Goal: Information Seeking & Learning: Learn about a topic

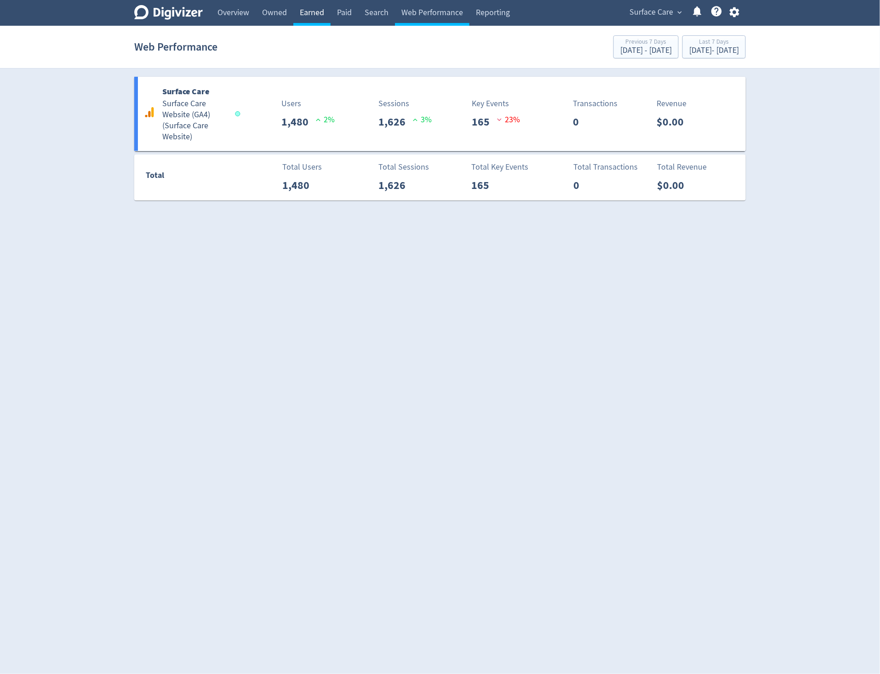
click at [312, 8] on link "Earned" at bounding box center [311, 13] width 37 height 26
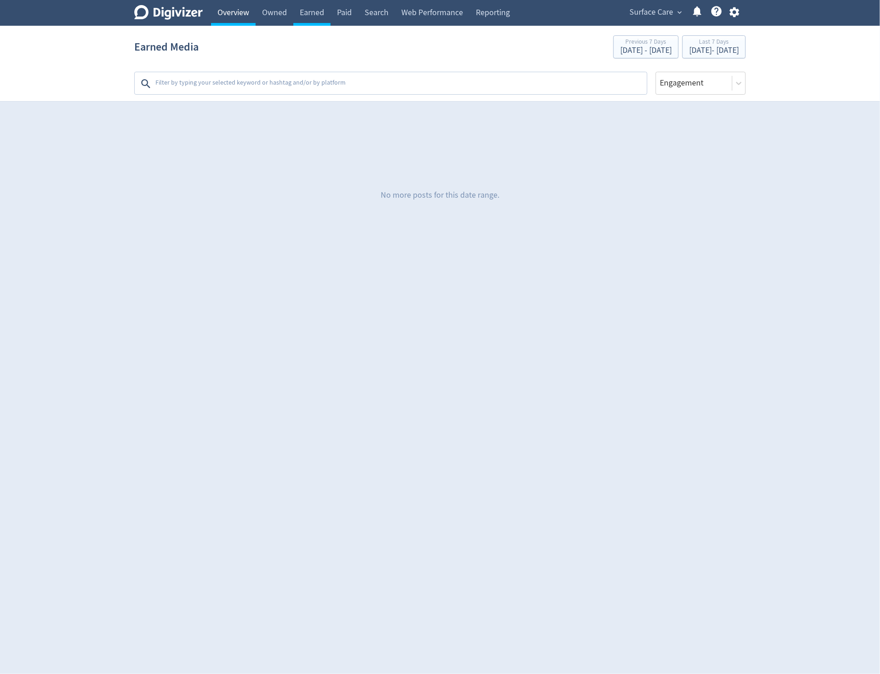
click at [242, 17] on link "Overview" at bounding box center [233, 13] width 45 height 26
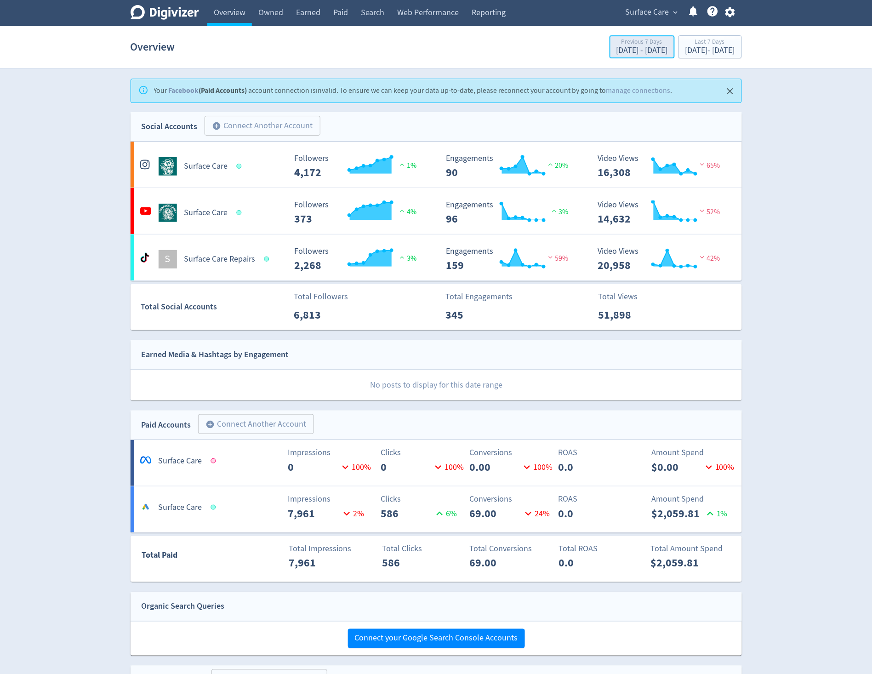
click at [616, 44] on div "Previous 7 Days" at bounding box center [641, 43] width 51 height 8
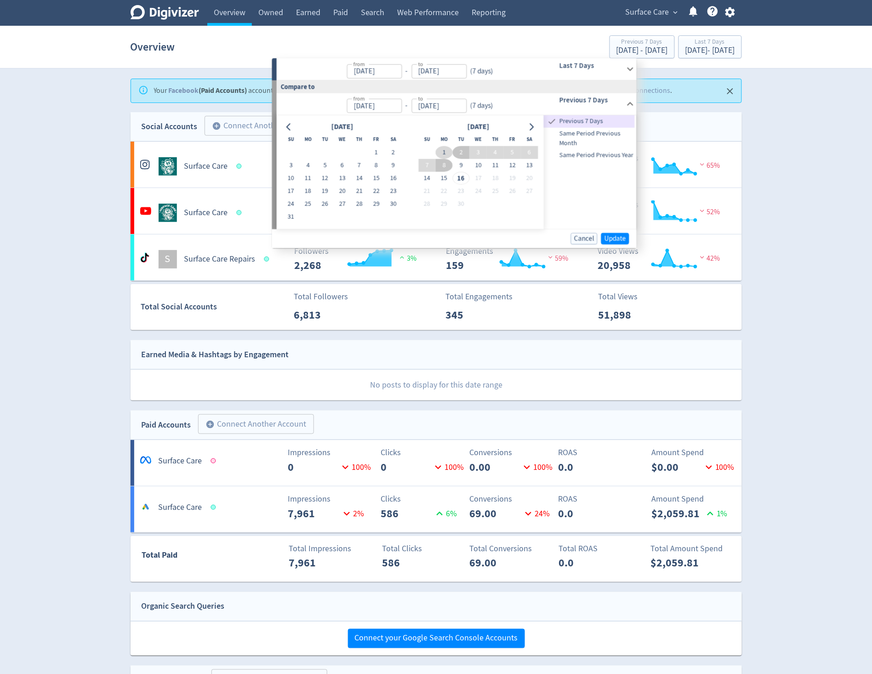
click at [442, 152] on button "1" at bounding box center [444, 152] width 17 height 13
type input "[DATE]"
click at [441, 165] on button "8" at bounding box center [444, 165] width 17 height 13
type input "[DATE]"
click at [449, 165] on button "8" at bounding box center [444, 165] width 17 height 13
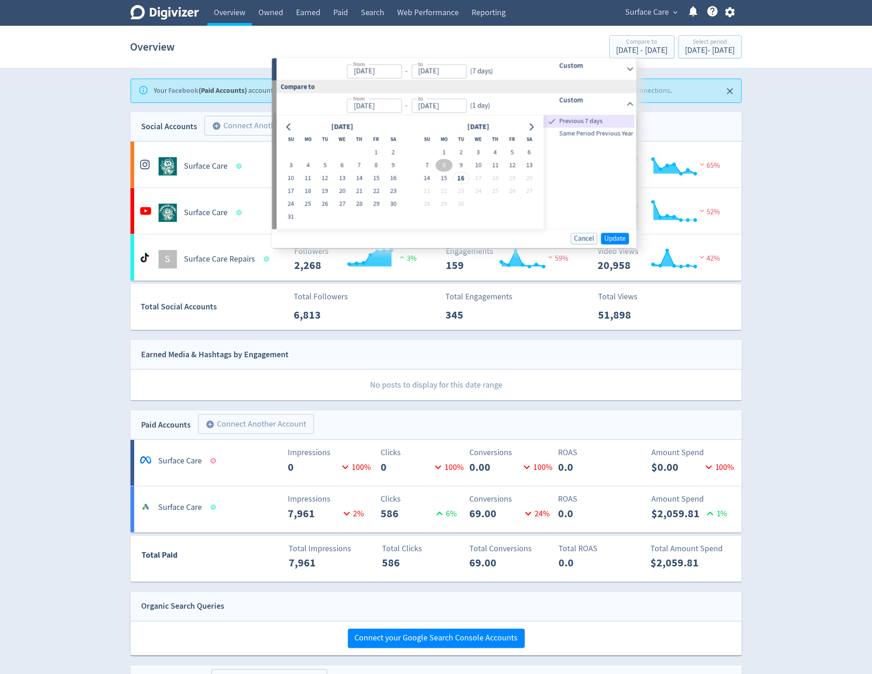
click at [441, 168] on button "8" at bounding box center [444, 165] width 17 height 13
click at [439, 179] on button "15" at bounding box center [444, 178] width 17 height 13
type input "[DATE]"
click at [447, 166] on button "8" at bounding box center [444, 165] width 17 height 13
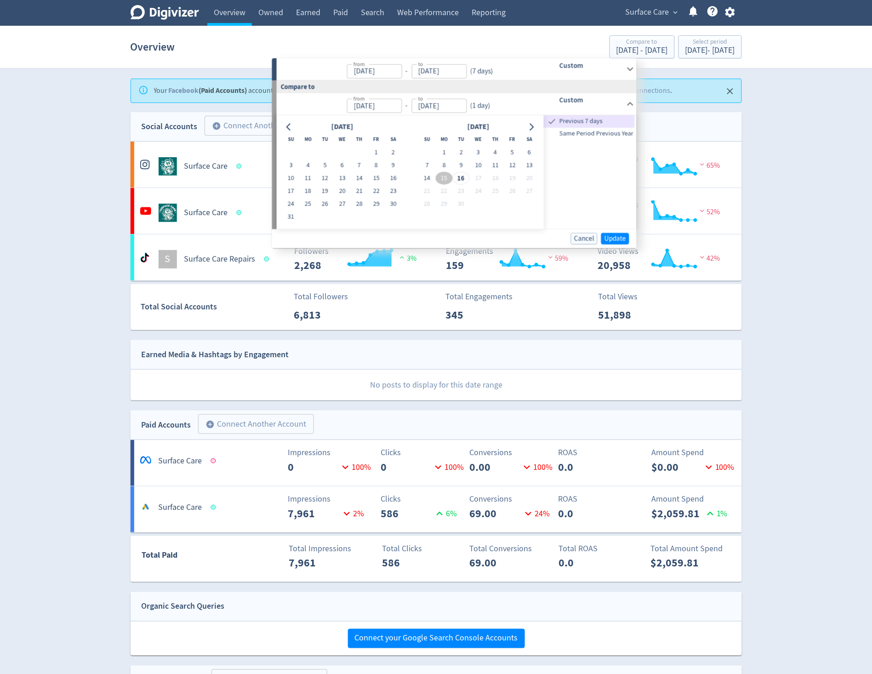
type input "[DATE]"
click at [444, 178] on button "15" at bounding box center [444, 178] width 17 height 13
type input "[DATE]"
click at [614, 238] on span "Update" at bounding box center [615, 238] width 22 height 7
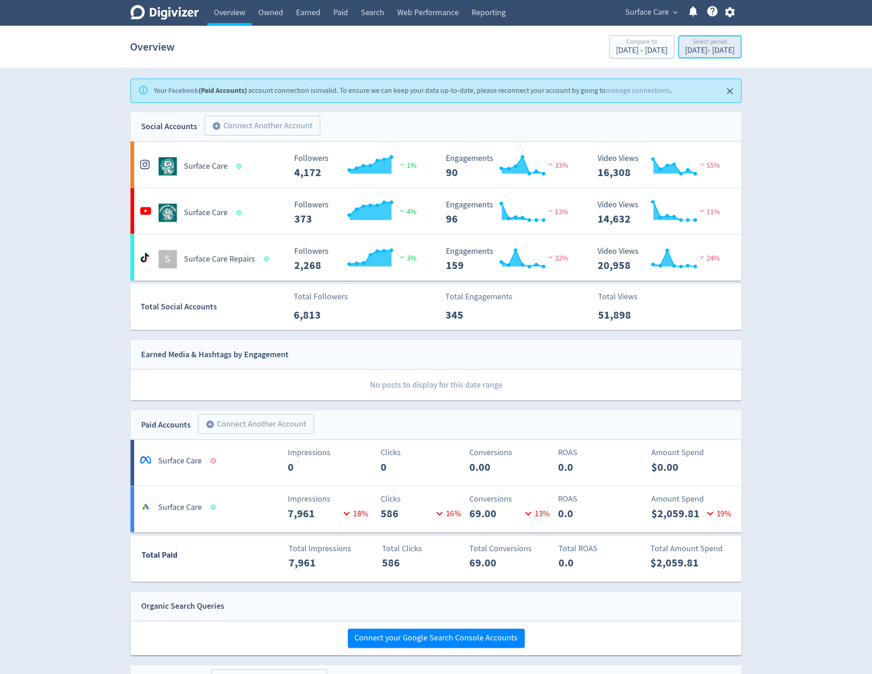
click at [685, 48] on div "[DATE] - [DATE]" at bounding box center [710, 50] width 50 height 8
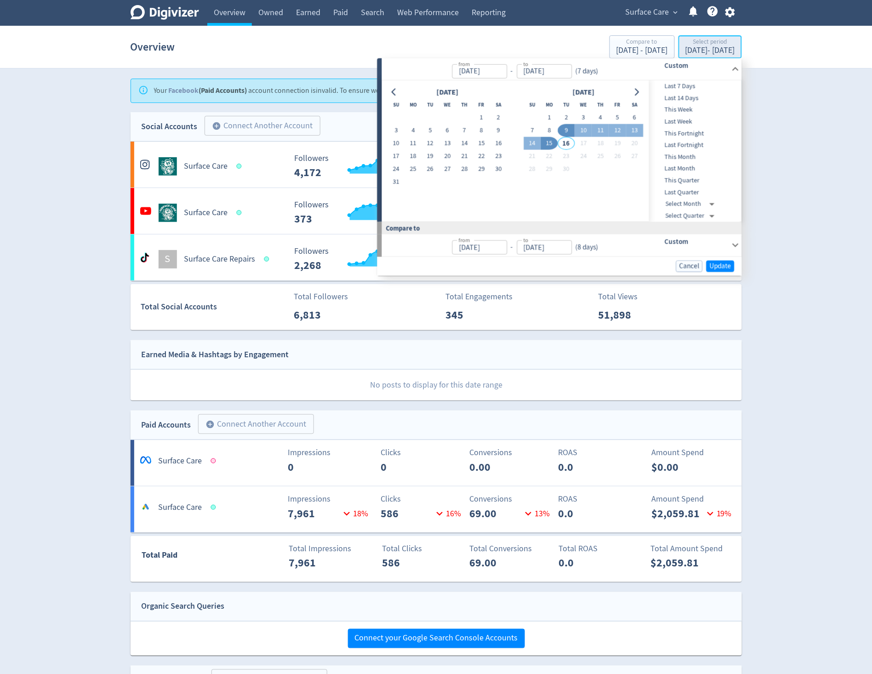
type input "[DATE]"
click at [546, 124] on button "8" at bounding box center [549, 130] width 17 height 13
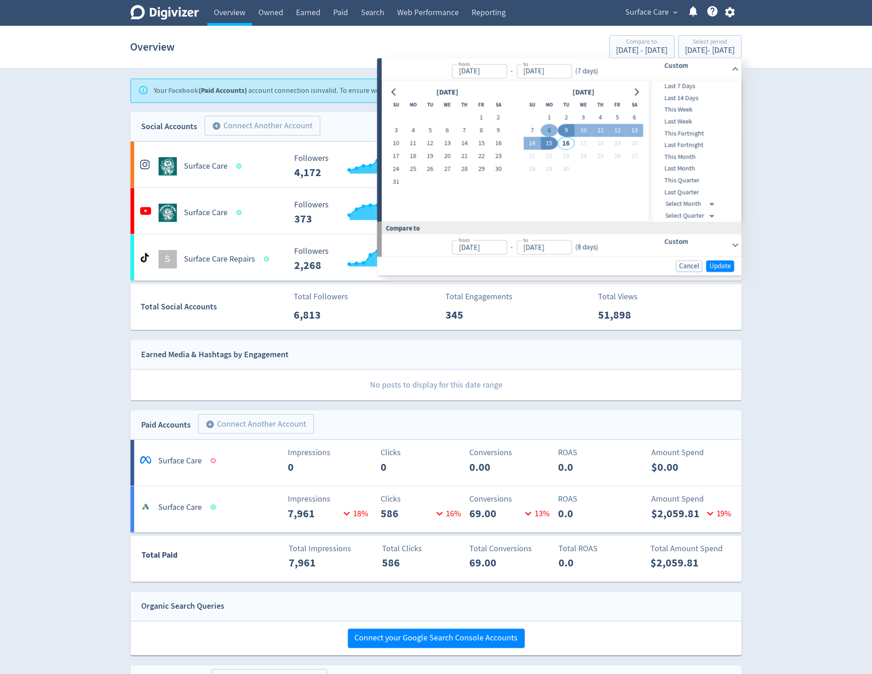
type input "[DATE]"
click at [548, 114] on button "1" at bounding box center [549, 117] width 17 height 13
type input "[DATE]"
click at [549, 144] on button "15" at bounding box center [549, 143] width 17 height 13
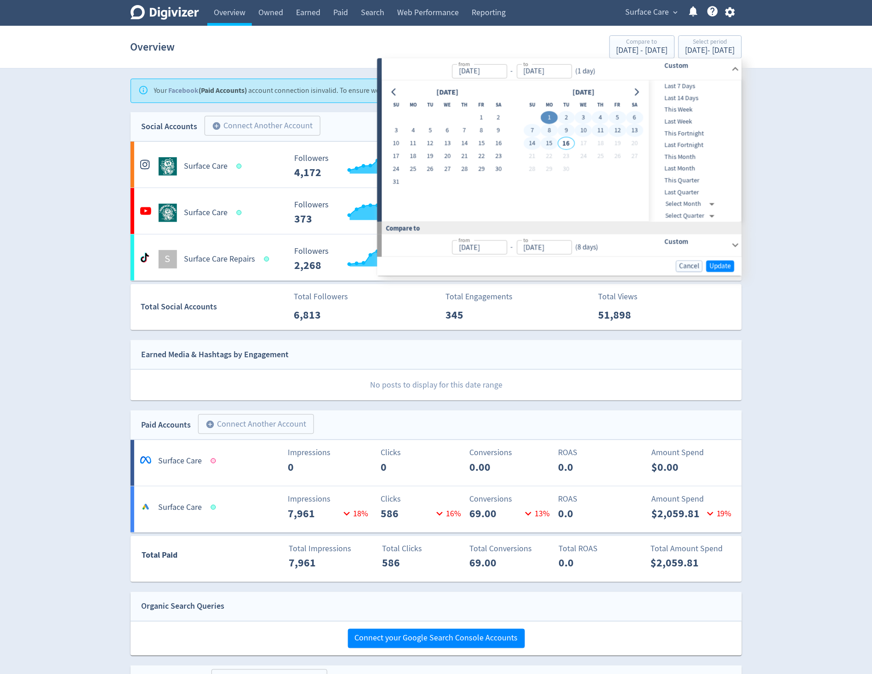
type input "[DATE]"
click at [733, 263] on button "Update" at bounding box center [720, 265] width 28 height 11
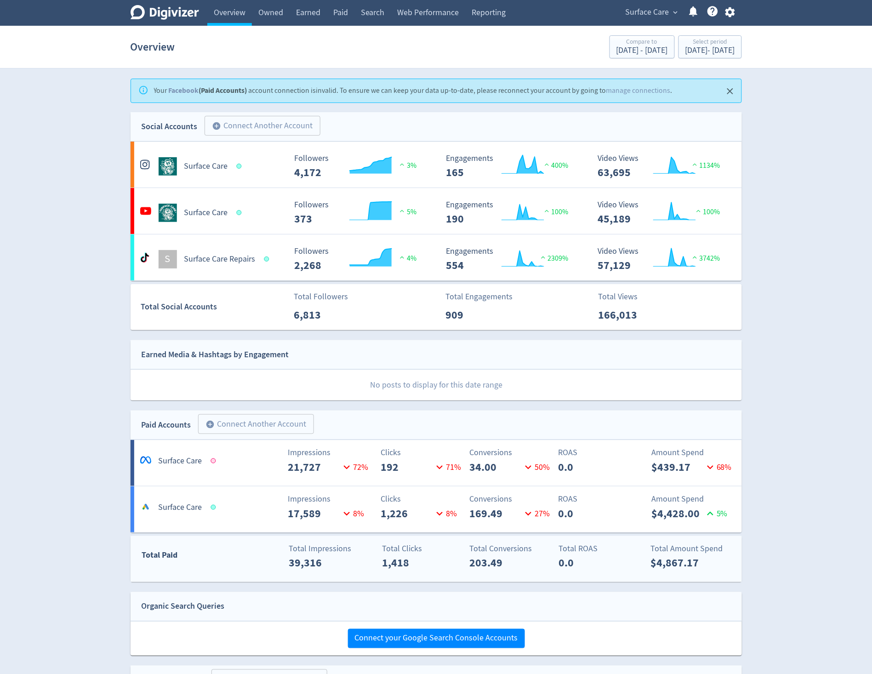
scroll to position [185, 0]
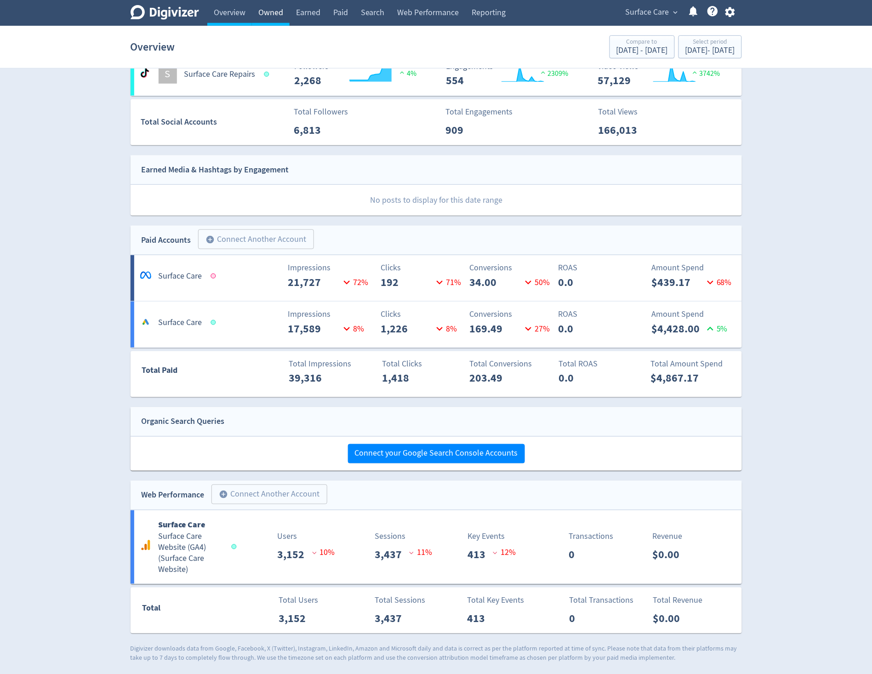
click at [261, 20] on link "Owned" at bounding box center [271, 13] width 38 height 26
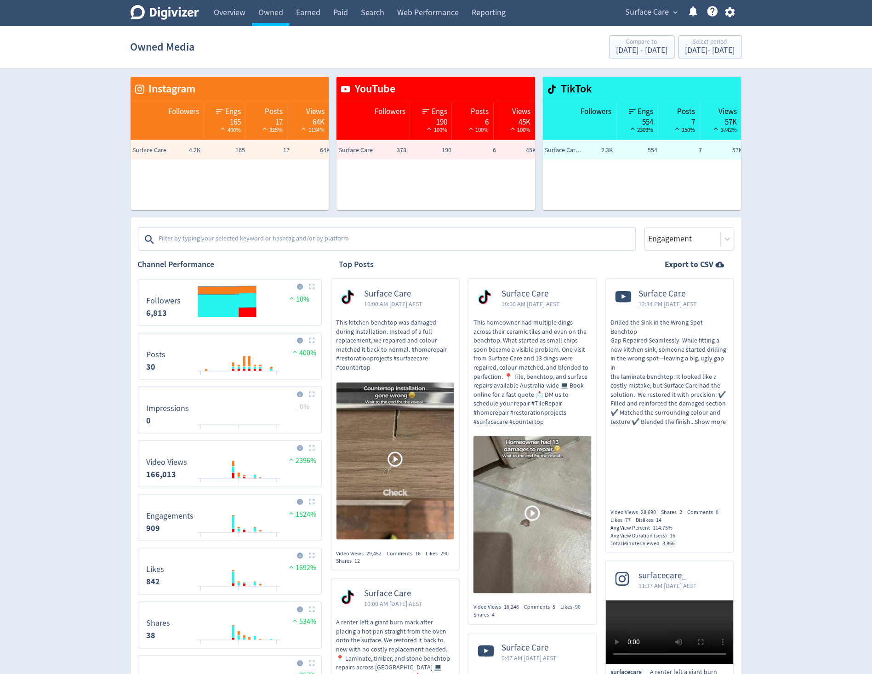
click at [165, 20] on div "Digivizer Logo" at bounding box center [165, 14] width 68 height 18
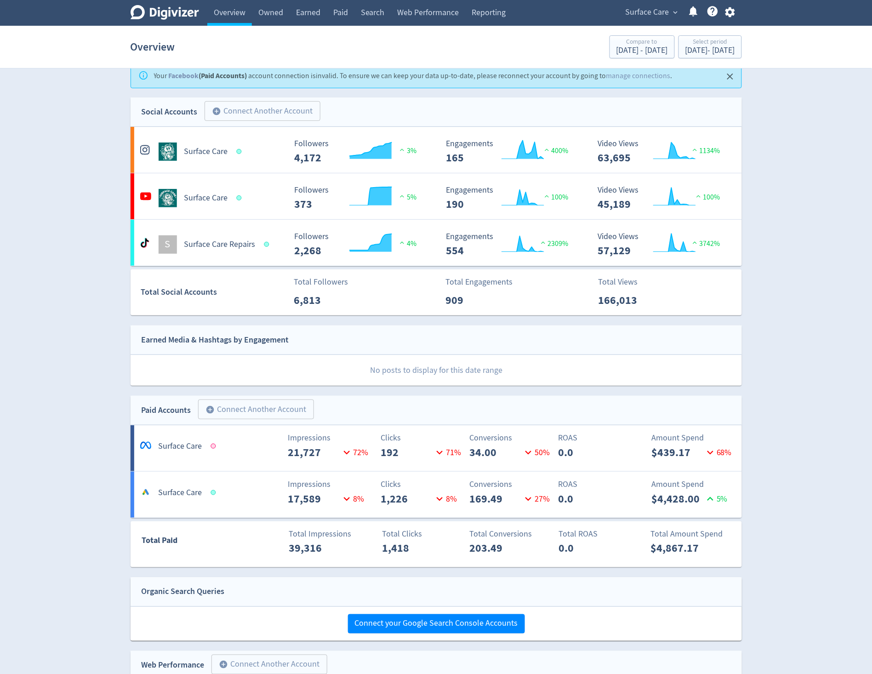
scroll to position [49, 0]
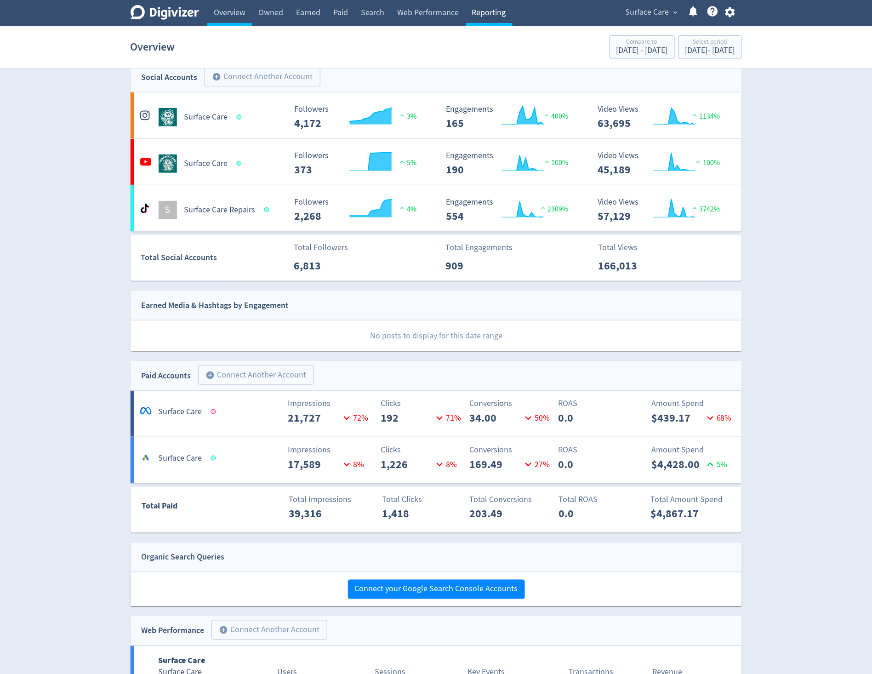
click at [493, 8] on link "Reporting" at bounding box center [489, 13] width 47 height 26
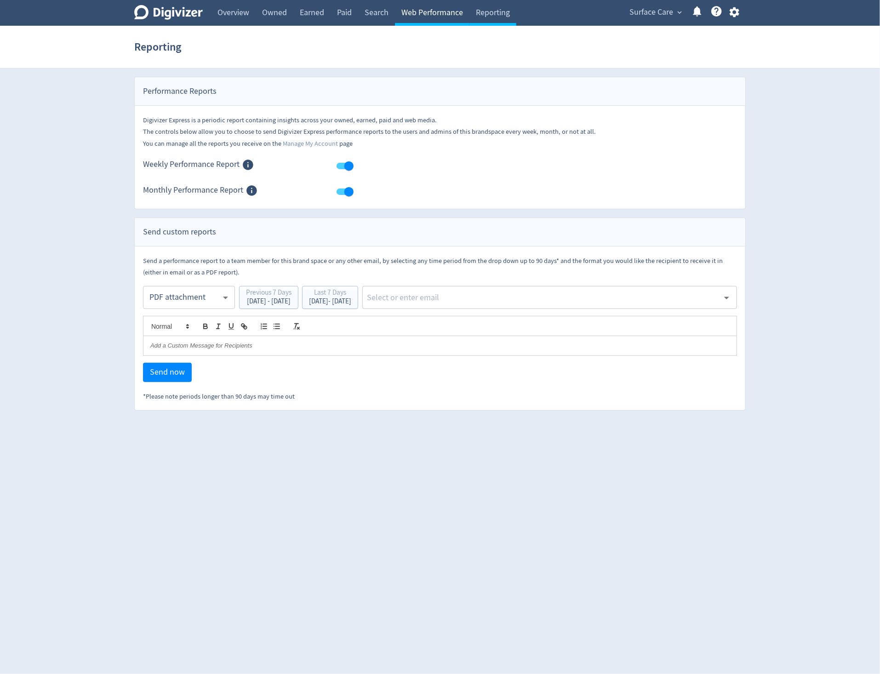
click at [462, 22] on link "Web Performance" at bounding box center [432, 13] width 74 height 26
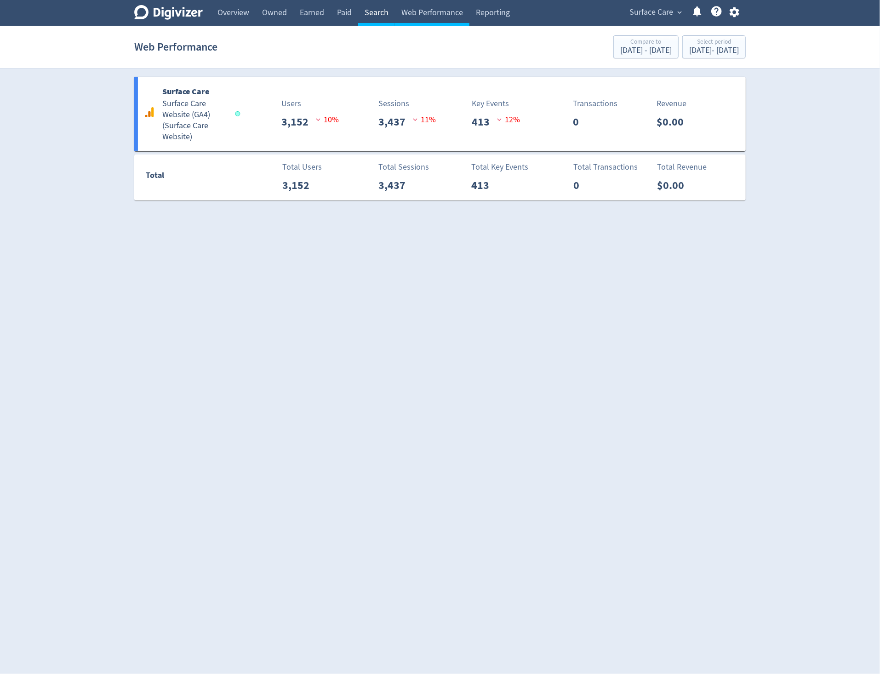
click at [377, 17] on link "Search" at bounding box center [376, 13] width 37 height 26
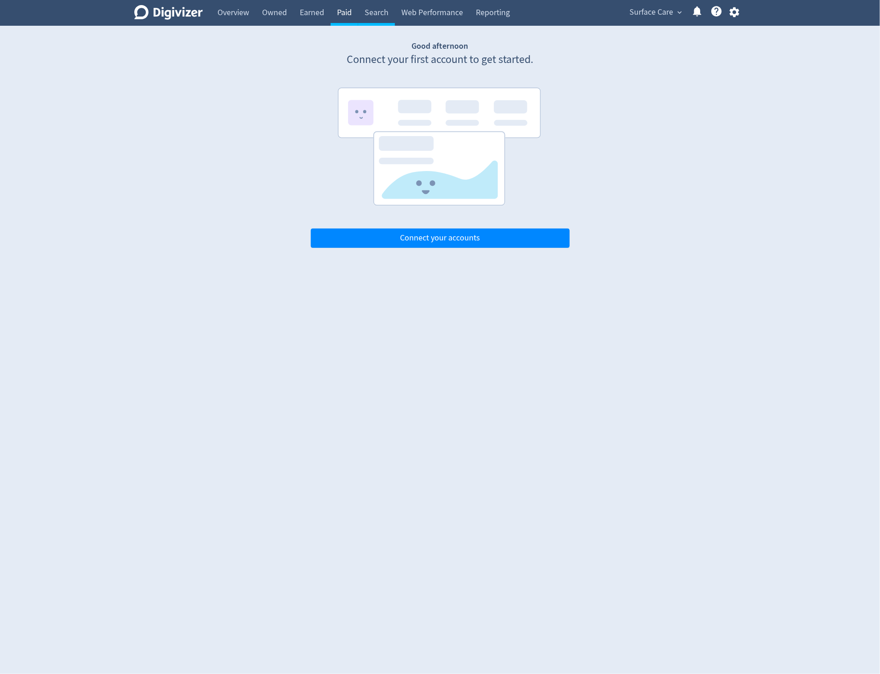
click at [352, 15] on link "Paid" at bounding box center [344, 13] width 28 height 26
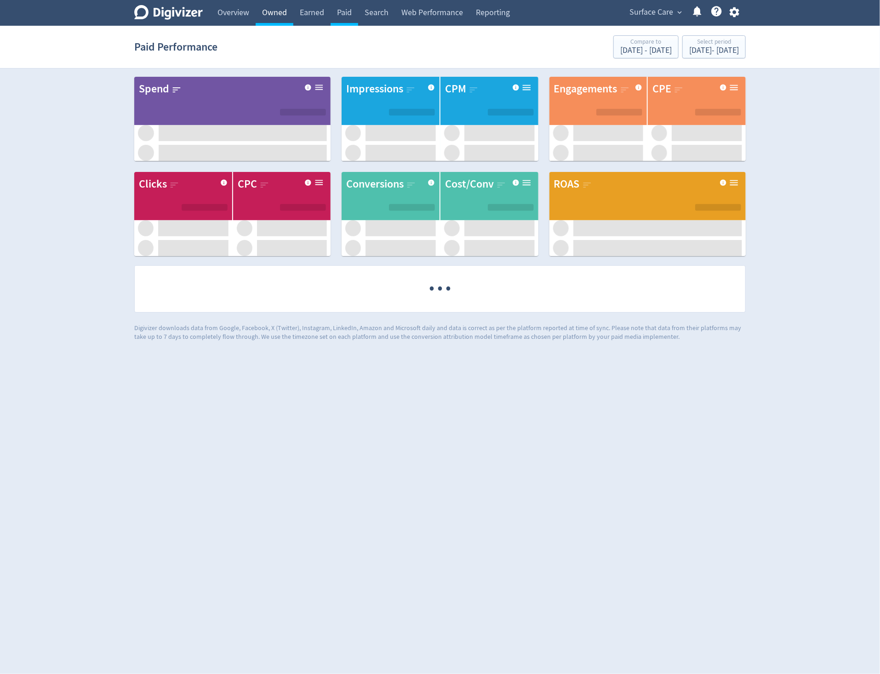
click at [275, 18] on link "Owned" at bounding box center [274, 13] width 38 height 26
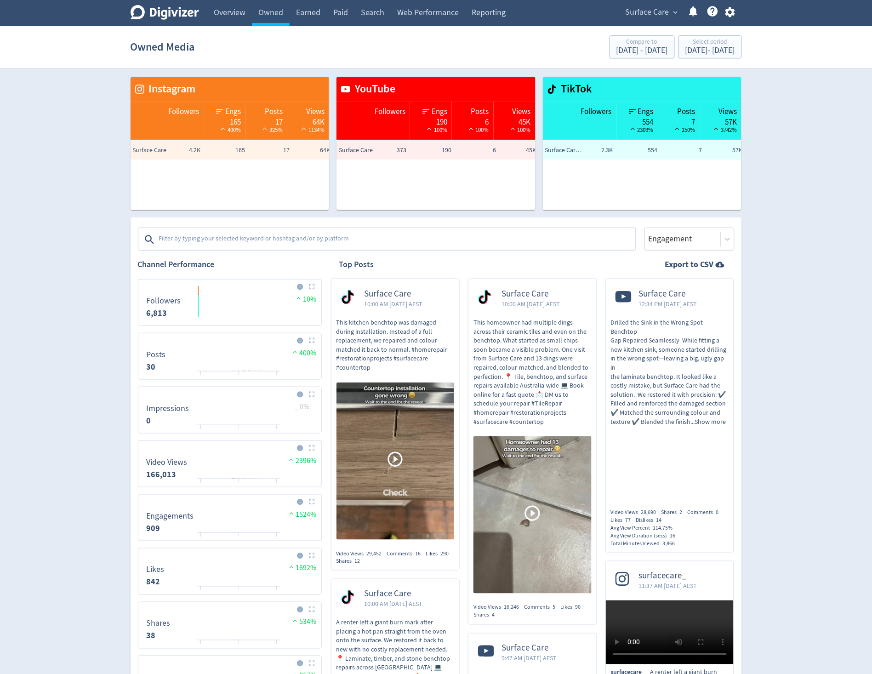
click at [192, 15] on icon "Digivizer Logo" at bounding box center [165, 12] width 68 height 15
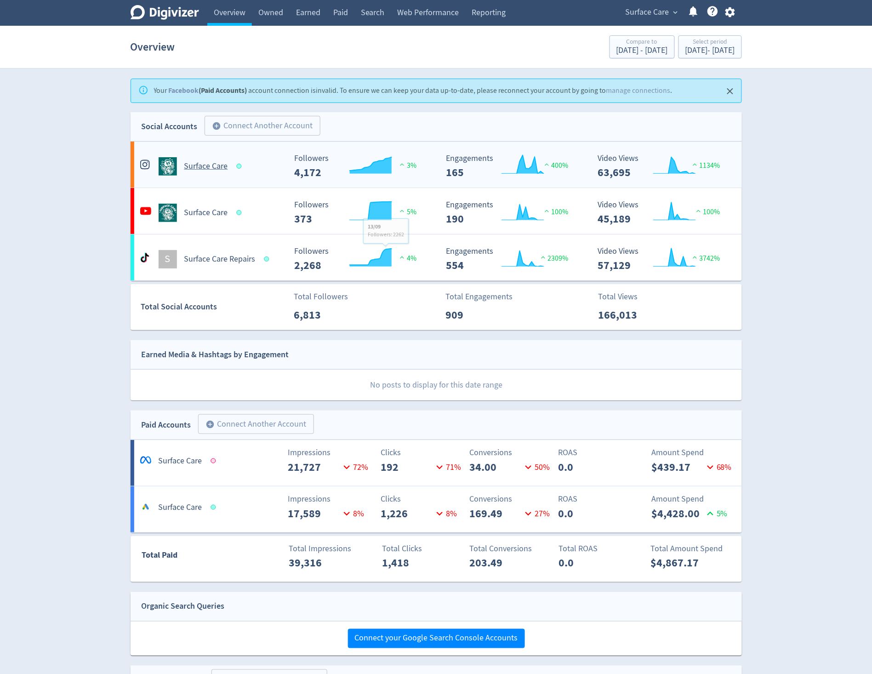
click at [269, 176] on Care-platform4 "Surface Care Created with Highcharts 10.3.3 Followers 4,172 3% Created with Hig…" at bounding box center [436, 165] width 611 height 46
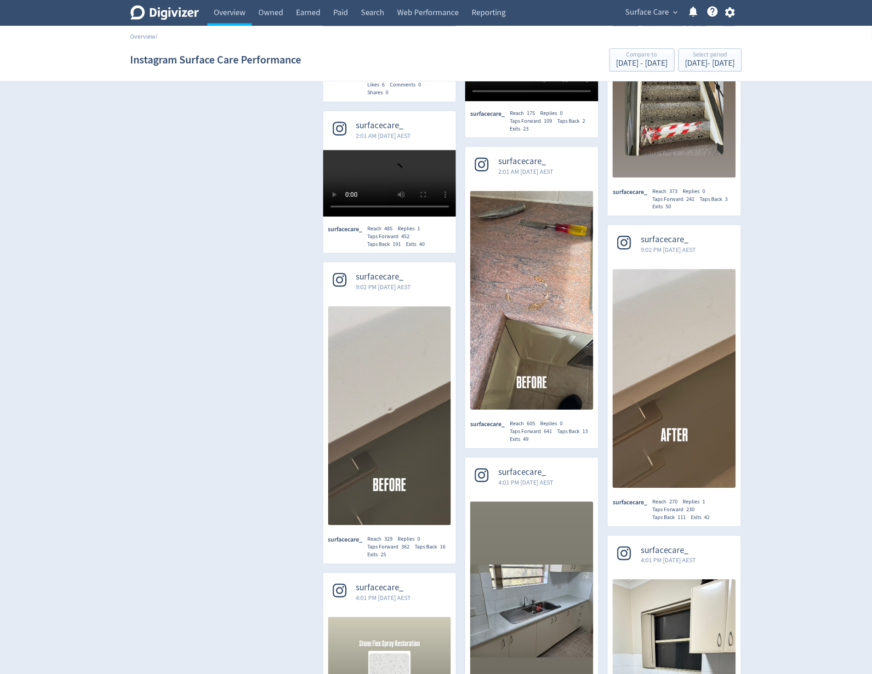
scroll to position [635, 0]
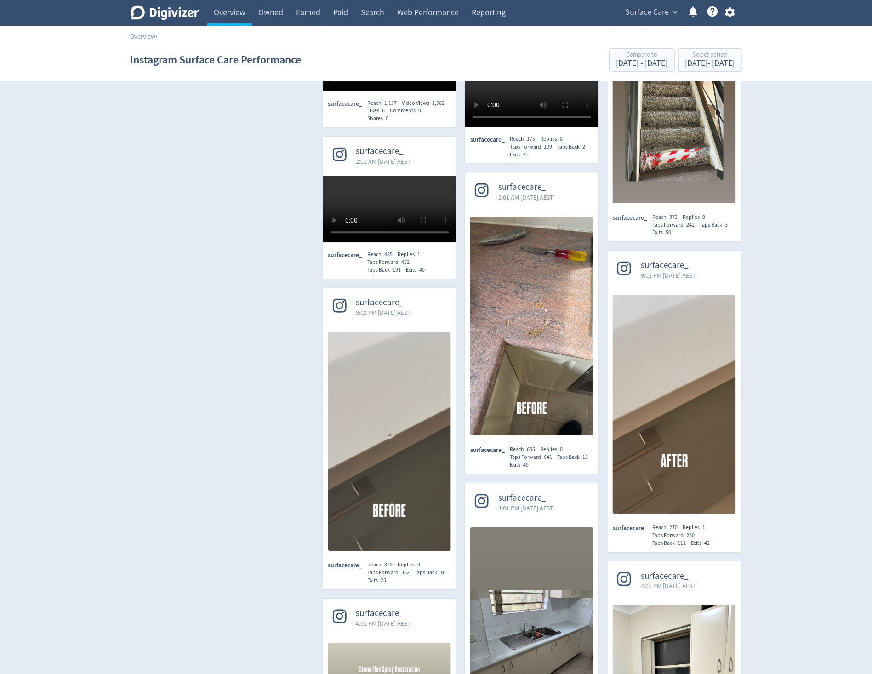
click at [681, 203] on img at bounding box center [674, 93] width 123 height 219
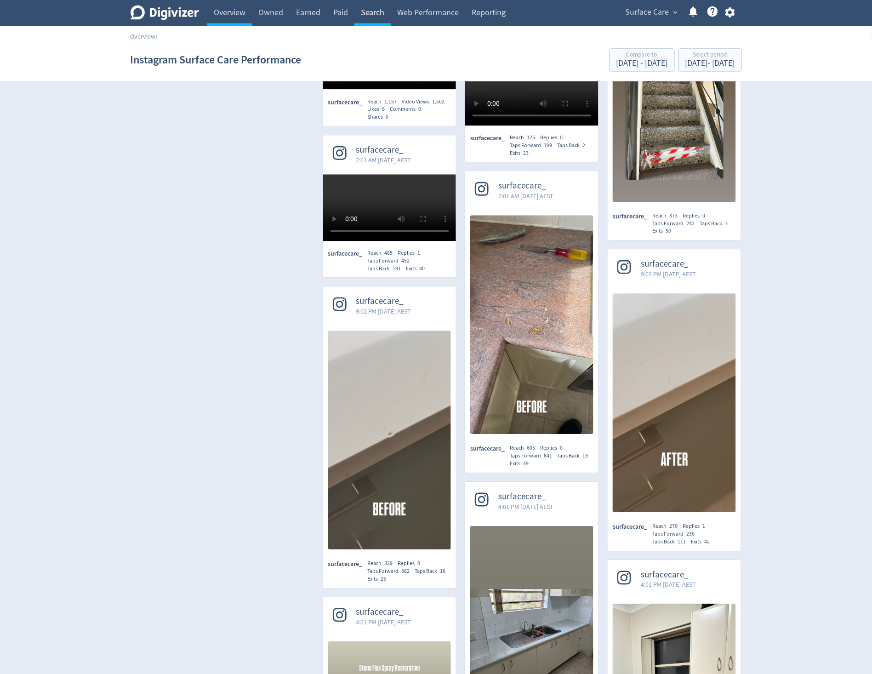
scroll to position [636, 0]
click at [194, 13] on icon at bounding box center [165, 12] width 68 height 15
